Goal: Task Accomplishment & Management: Use online tool/utility

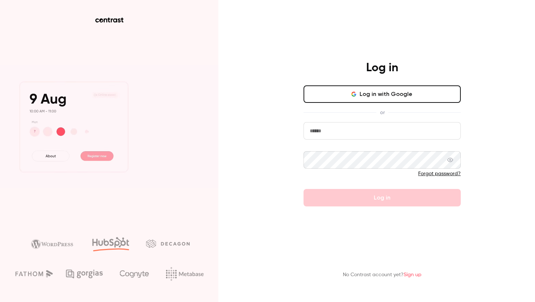
click at [349, 98] on button "Log in with Google" at bounding box center [381, 93] width 157 height 17
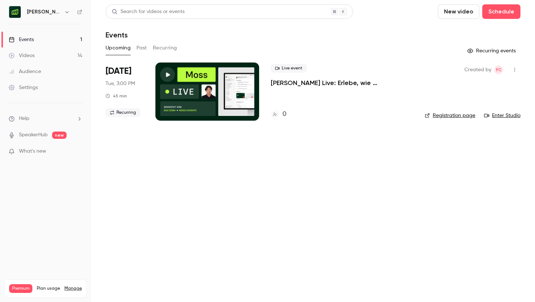
click at [140, 44] on button "Past" at bounding box center [141, 48] width 11 height 12
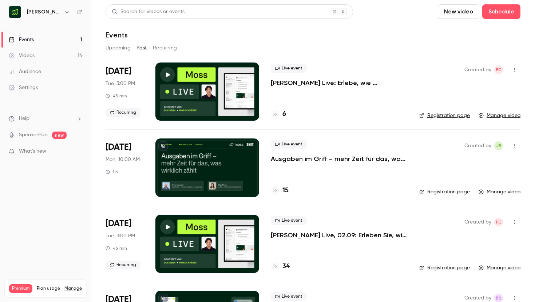
click at [285, 190] on h4 "15" at bounding box center [285, 191] width 6 height 10
click at [282, 186] on h4 "15" at bounding box center [285, 191] width 6 height 10
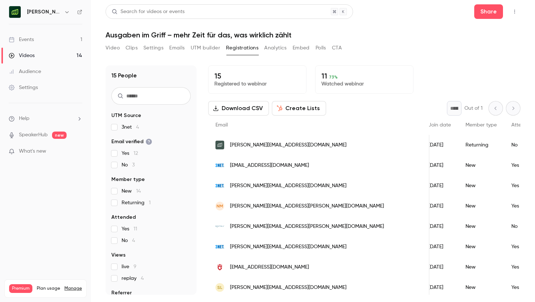
click at [252, 111] on button "Download CSV" at bounding box center [238, 108] width 61 height 15
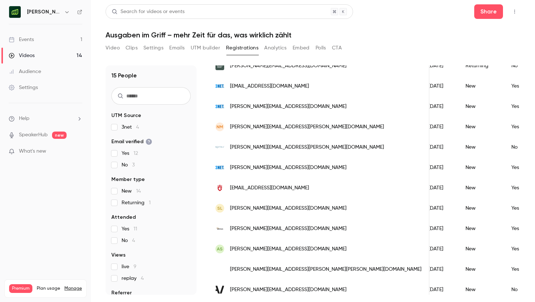
scroll to position [78, 0]
